Goal: Check status: Check status

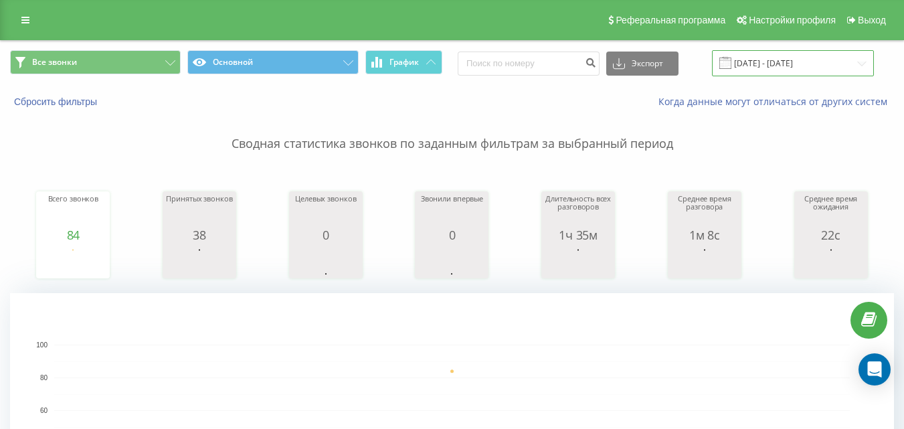
click at [777, 57] on input "[DATE] - [DATE]" at bounding box center [793, 63] width 162 height 26
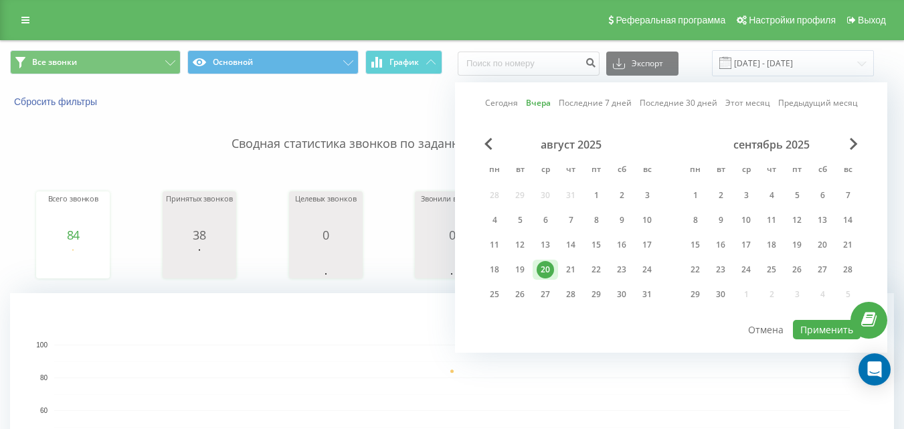
drag, startPoint x: 274, startPoint y: 422, endPoint x: 304, endPoint y: 382, distance: 50.6
click at [275, 422] on rect "A chart." at bounding box center [451, 426] width 795 height 165
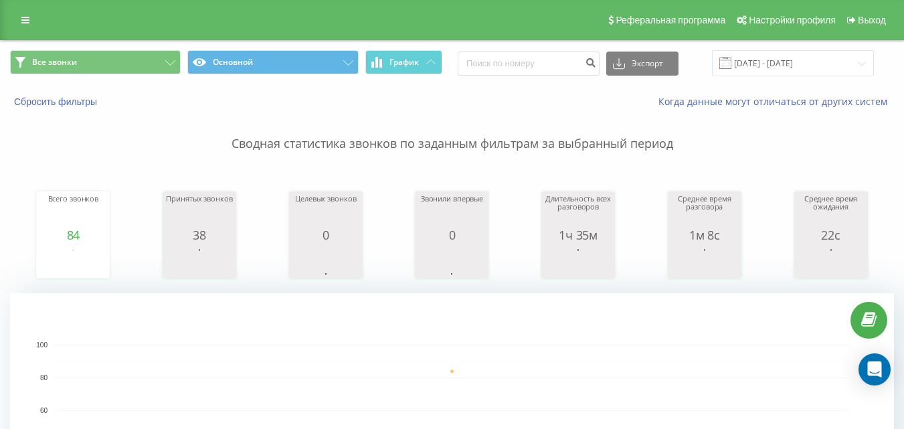
click at [805, 46] on div "Все звонки Основной График Экспорт .csv .xls .xlsx [DATE] - [DATE]" at bounding box center [452, 63] width 902 height 45
click at [807, 63] on input "[DATE] - [DATE]" at bounding box center [793, 63] width 162 height 26
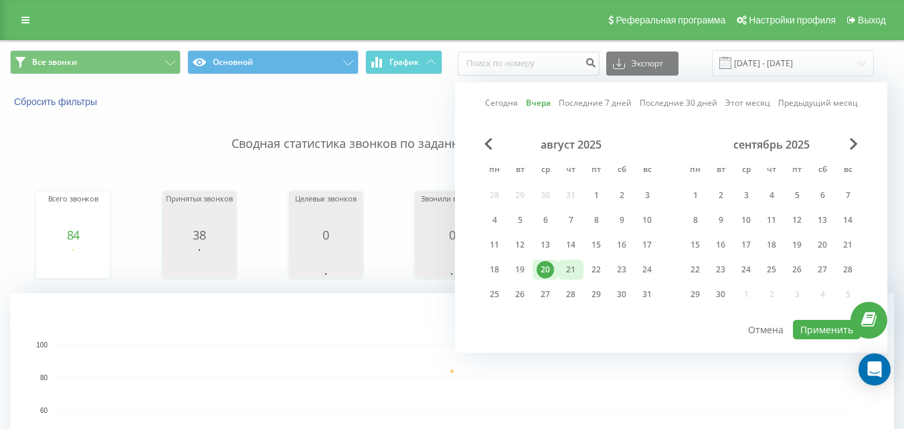
click at [569, 269] on div "21" at bounding box center [570, 269] width 17 height 17
click at [570, 269] on div "21" at bounding box center [570, 269] width 17 height 17
click at [817, 320] on button "Применить" at bounding box center [827, 329] width 68 height 19
type input "[DATE] - [DATE]"
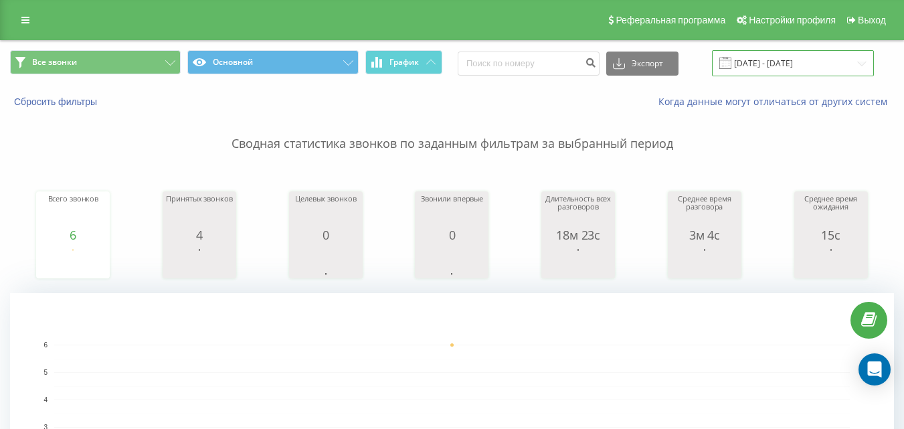
click at [820, 64] on input "[DATE] - [DATE]" at bounding box center [793, 63] width 162 height 26
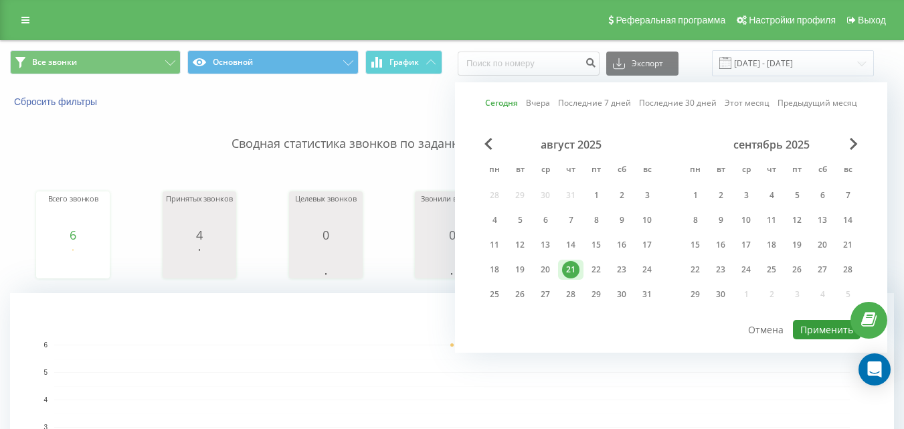
click at [815, 324] on button "Применить" at bounding box center [827, 329] width 68 height 19
